Goal: Browse casually: Explore the website without a specific task or goal

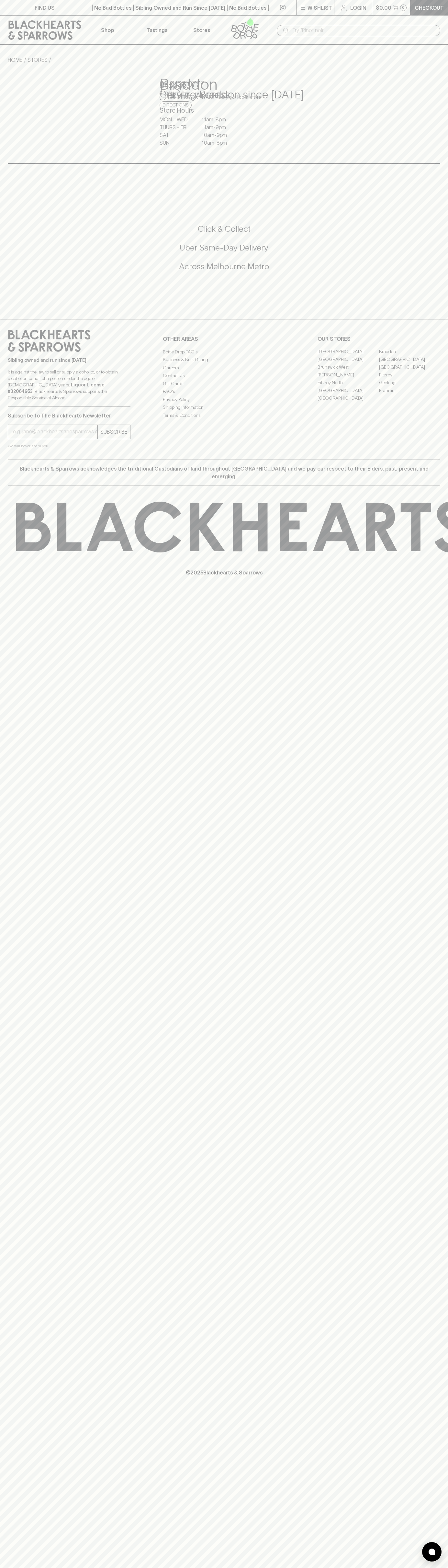
click at [119, 18] on button "Shop" at bounding box center [112, 30] width 44 height 29
click at [436, 1413] on div at bounding box center [224, 784] width 448 height 1568
click at [120, 1567] on html "FIND US | No Bad Bottles | Sibling Owned and Run Since 2006 | No Bad Bottles | …" at bounding box center [224, 784] width 448 height 1568
click at [30, 1343] on div at bounding box center [224, 784] width 448 height 1568
